Goal: Information Seeking & Learning: Learn about a topic

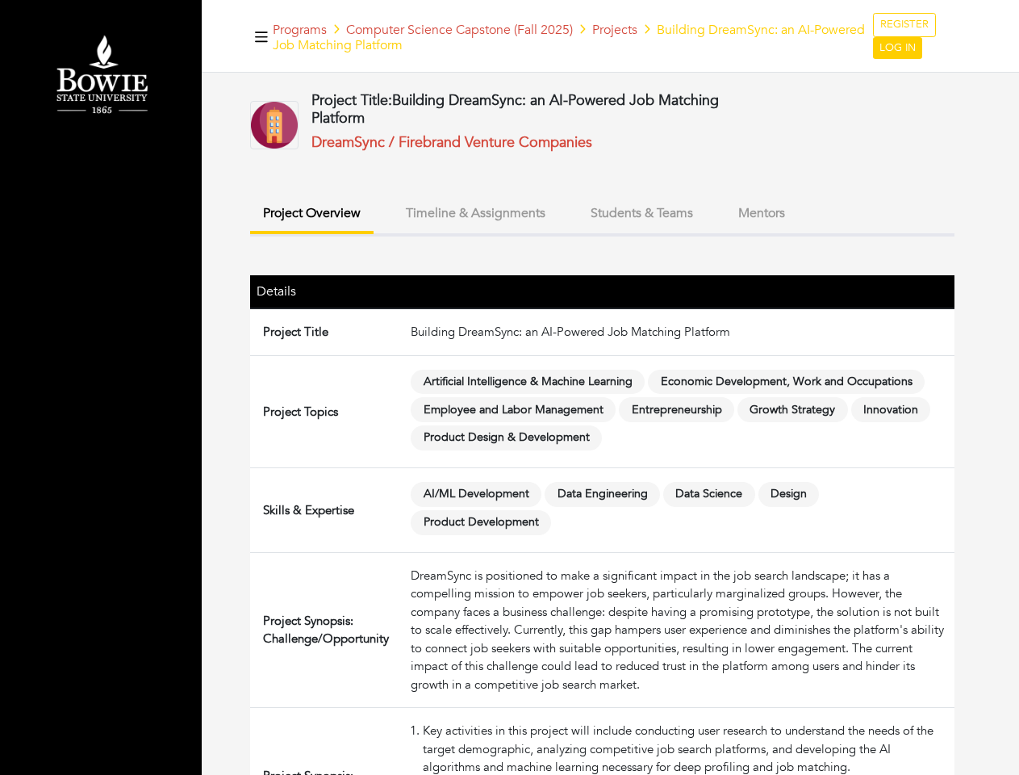
click at [509, 387] on span "Artificial Intelligence & Machine Learning" at bounding box center [528, 382] width 234 height 25
click at [262, 36] on icon "button" at bounding box center [261, 36] width 13 height 10
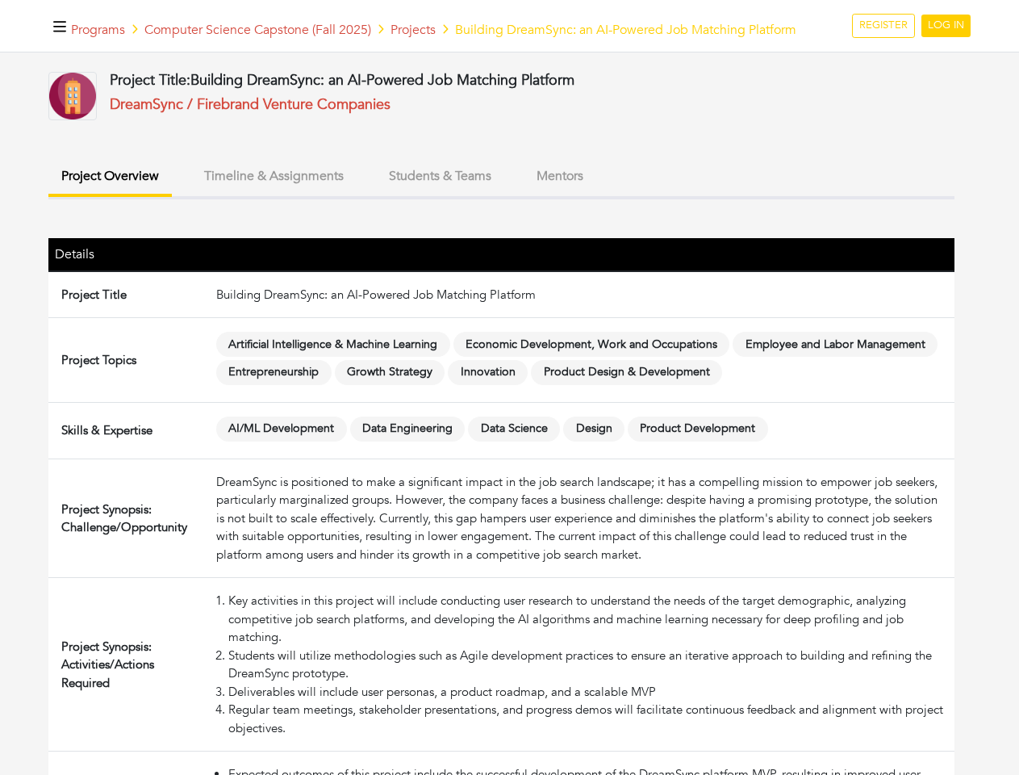
click at [172, 197] on button "Project Overview" at bounding box center [110, 178] width 124 height 38
click at [357, 194] on button "Timeline & Assignments" at bounding box center [273, 176] width 165 height 35
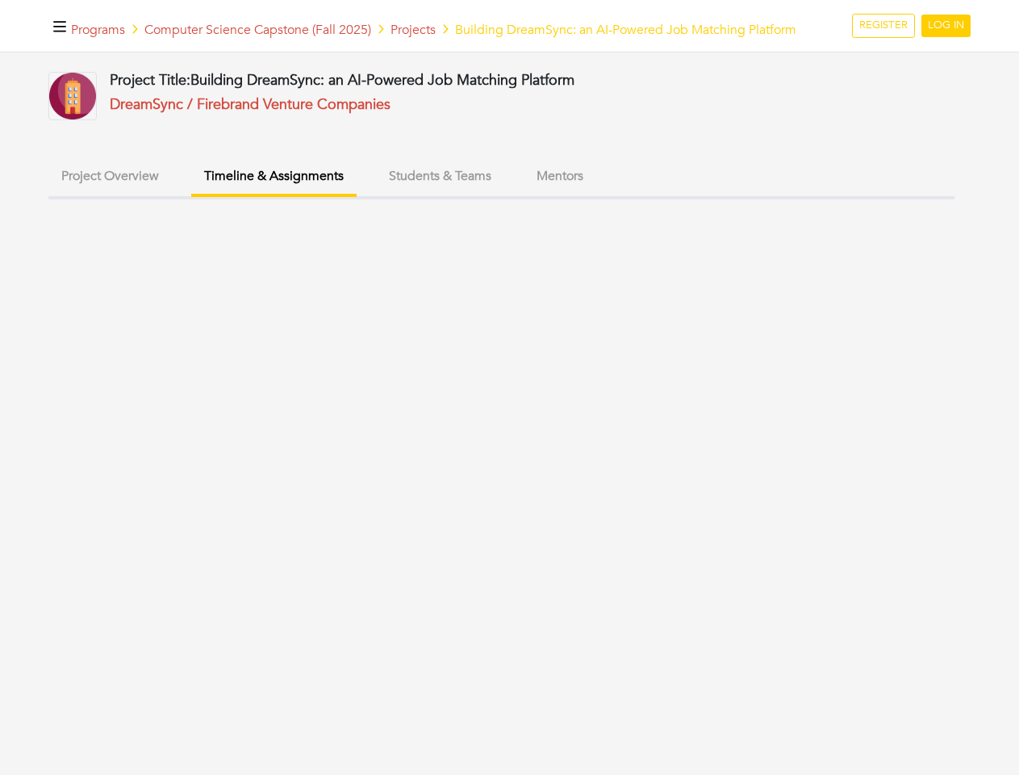
click at [642, 213] on div "Project Title: Building DreamSync: an AI-Powered Job Matching Platform DreamSyn…" at bounding box center [501, 471] width 906 height 799
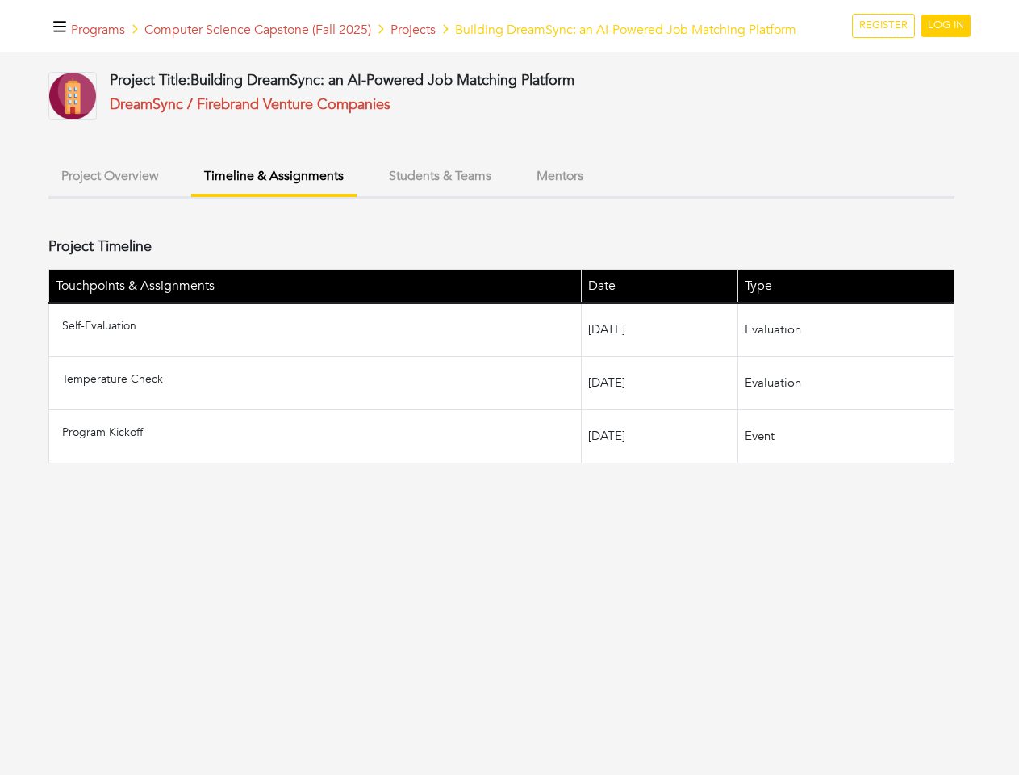
click at [762, 213] on div "Project Title: Building DreamSync: an AI-Powered Job Matching Platform DreamSyn…" at bounding box center [501, 267] width 906 height 391
